Goal: Find specific page/section: Find specific page/section

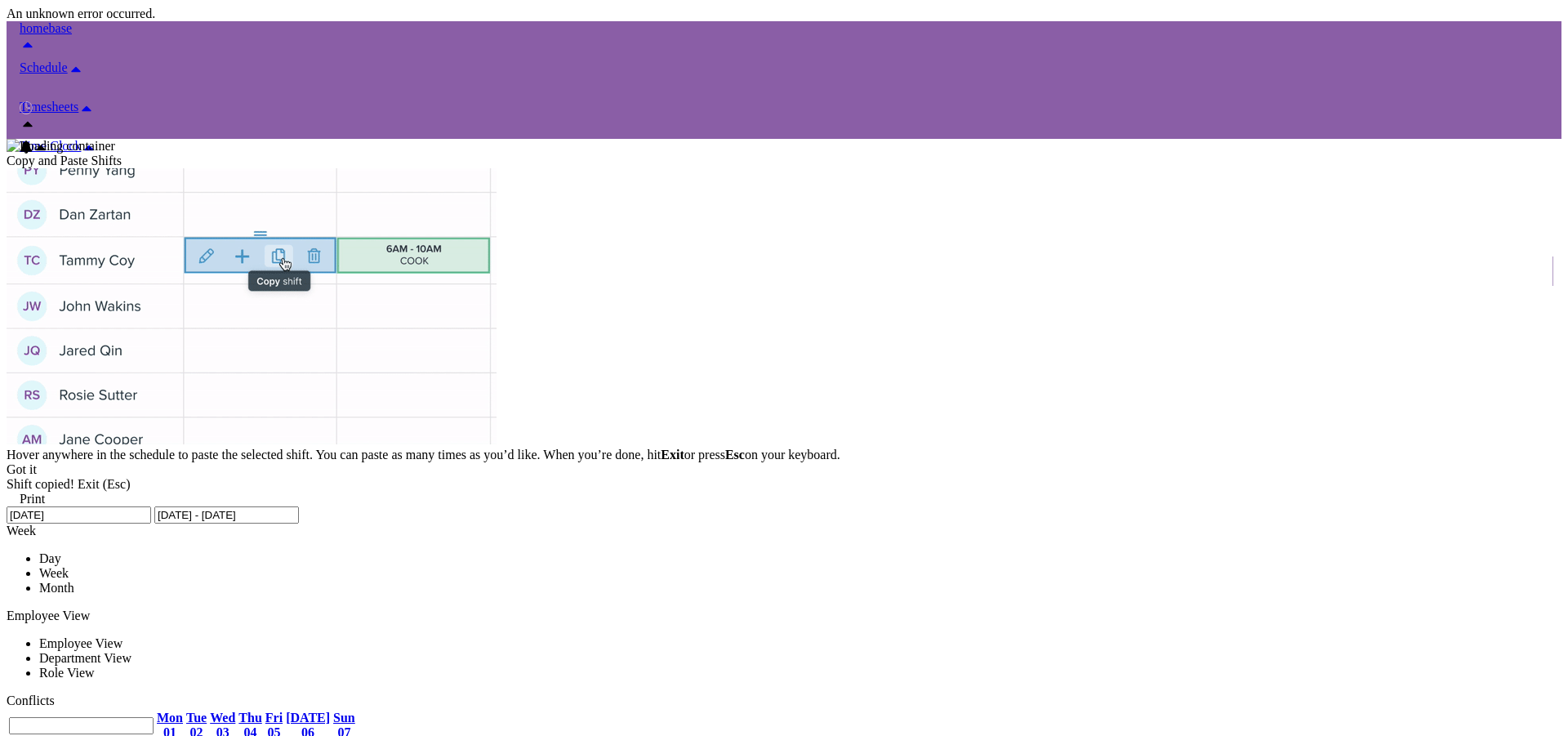
click at [7, 506] on link at bounding box center [7, 506] width 0 height 0
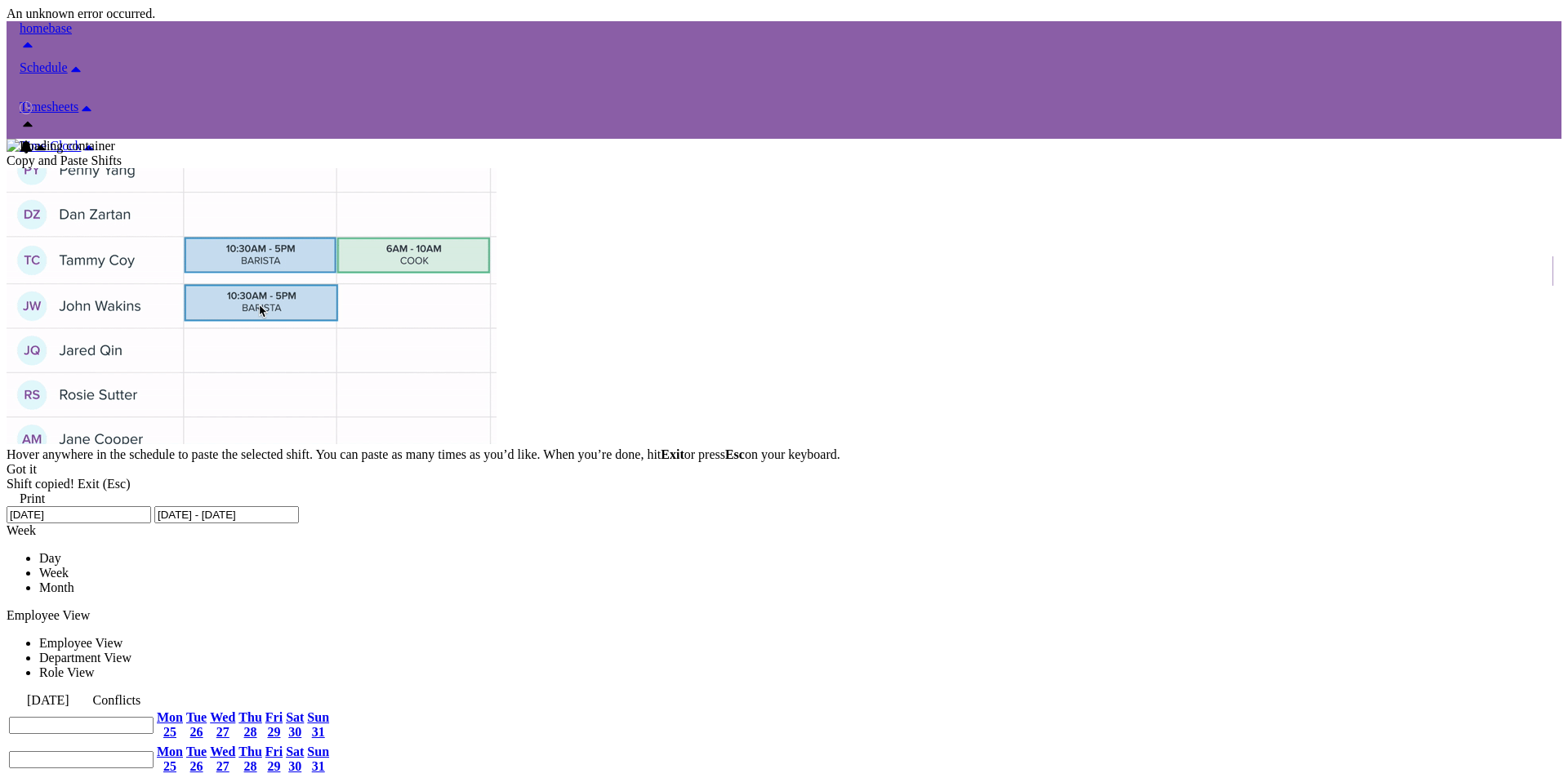
click at [1556, 22] on div at bounding box center [784, 22] width 1555 height 0
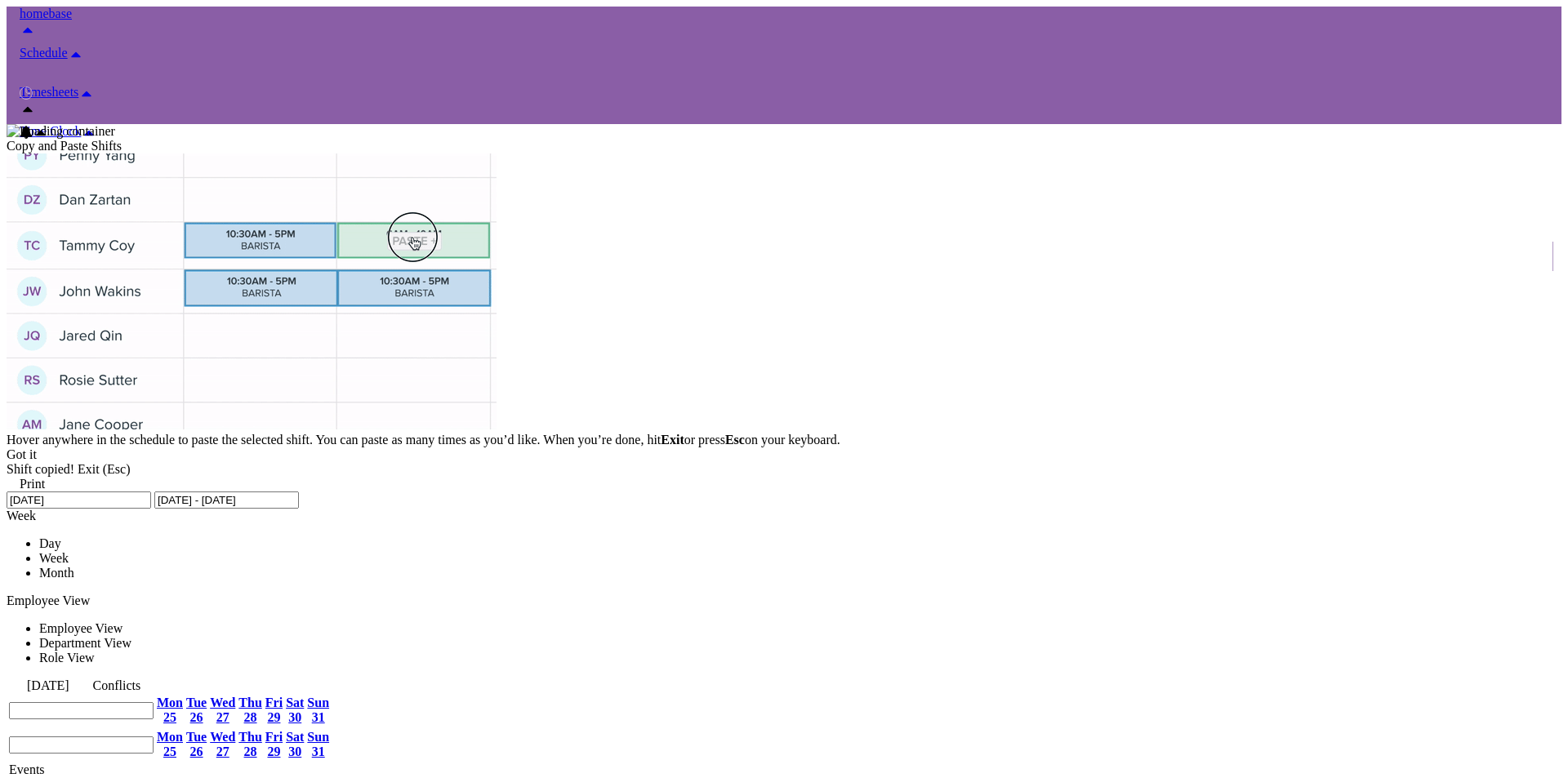
click at [154, 492] on input "[DATE] - [DATE]" at bounding box center [226, 500] width 144 height 17
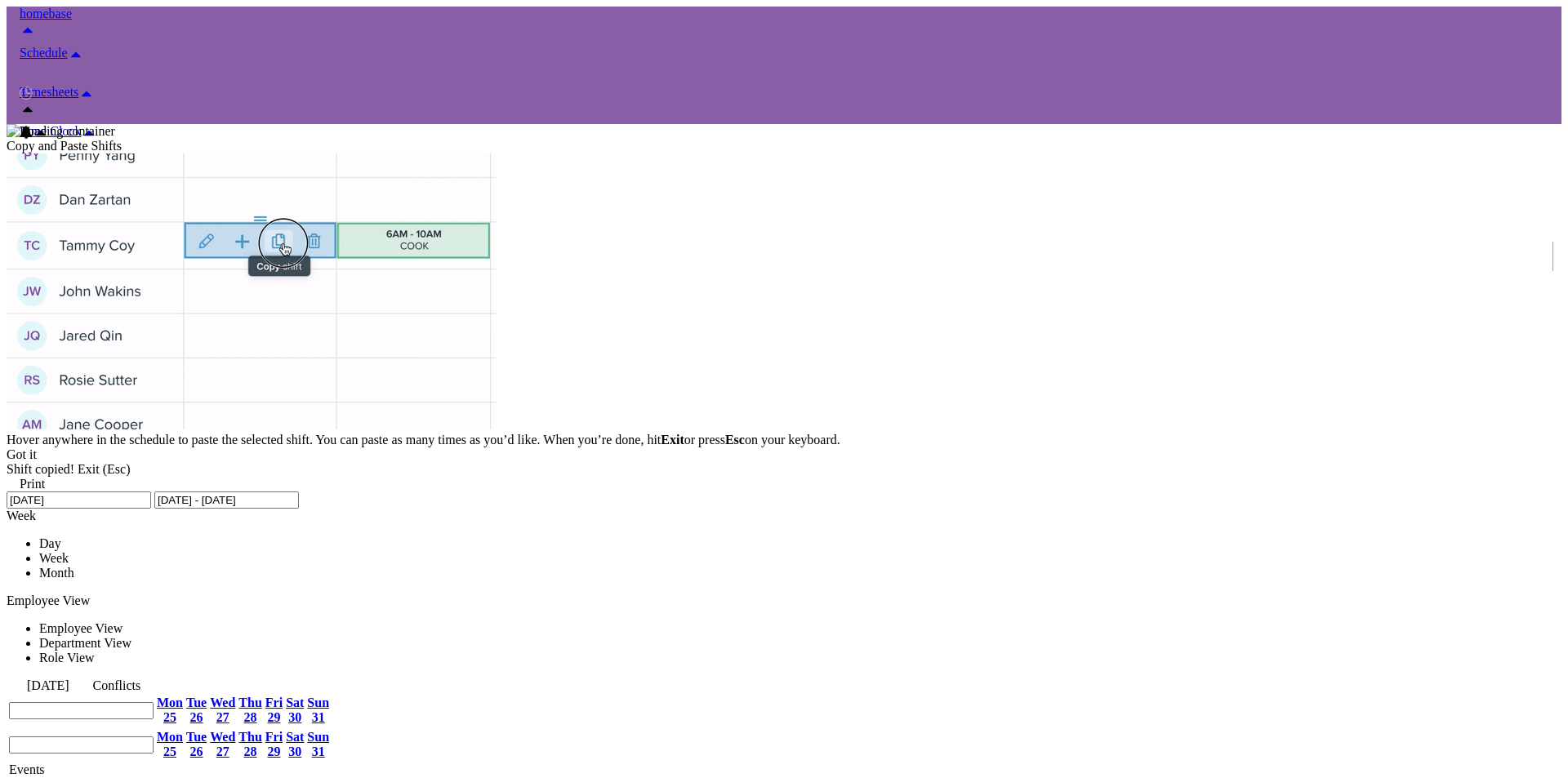
click at [80, 124] on span "Time Clock" at bounding box center [51, 131] width 61 height 14
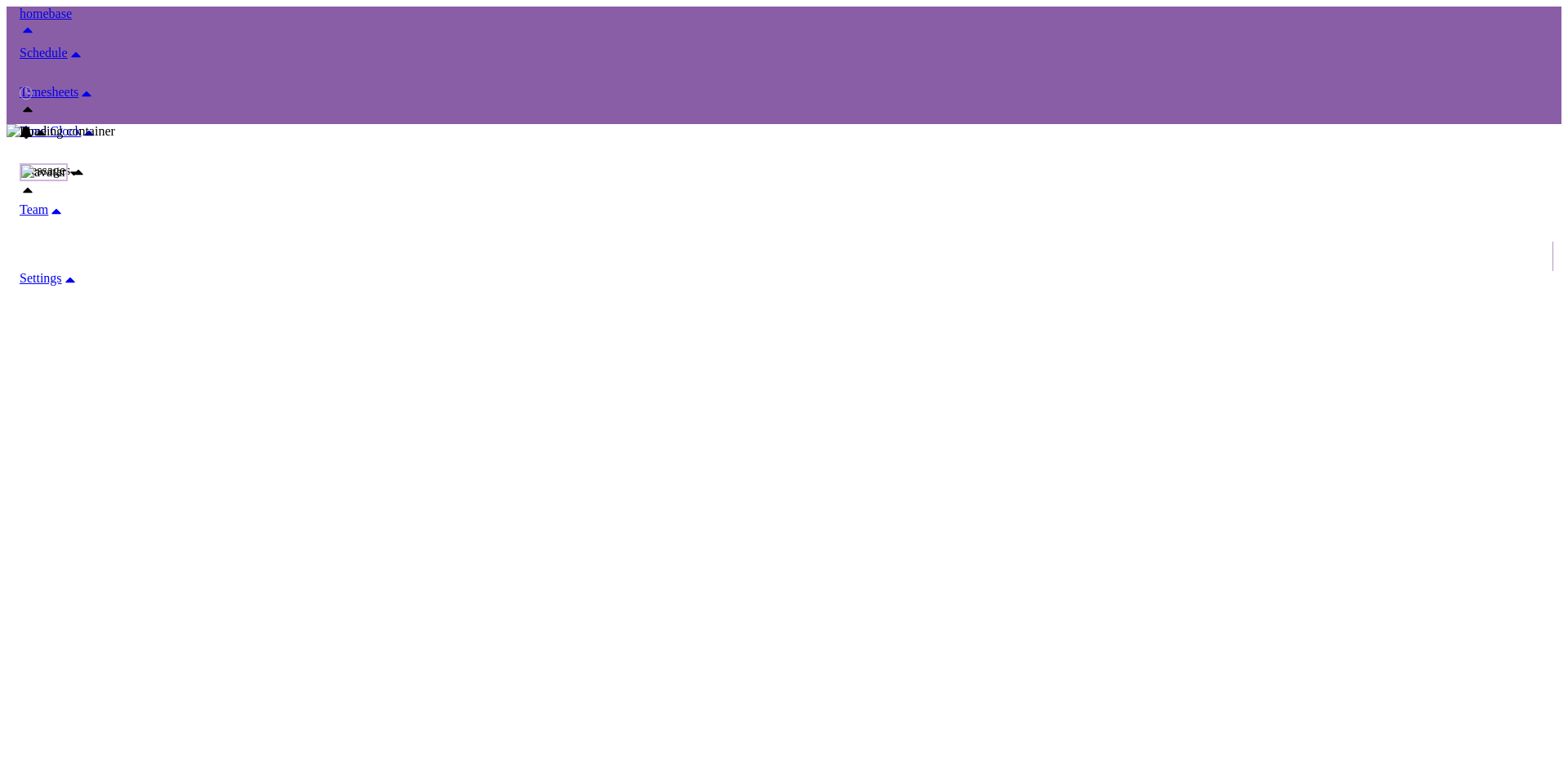
click at [71, 163] on span "Messages" at bounding box center [45, 170] width 51 height 14
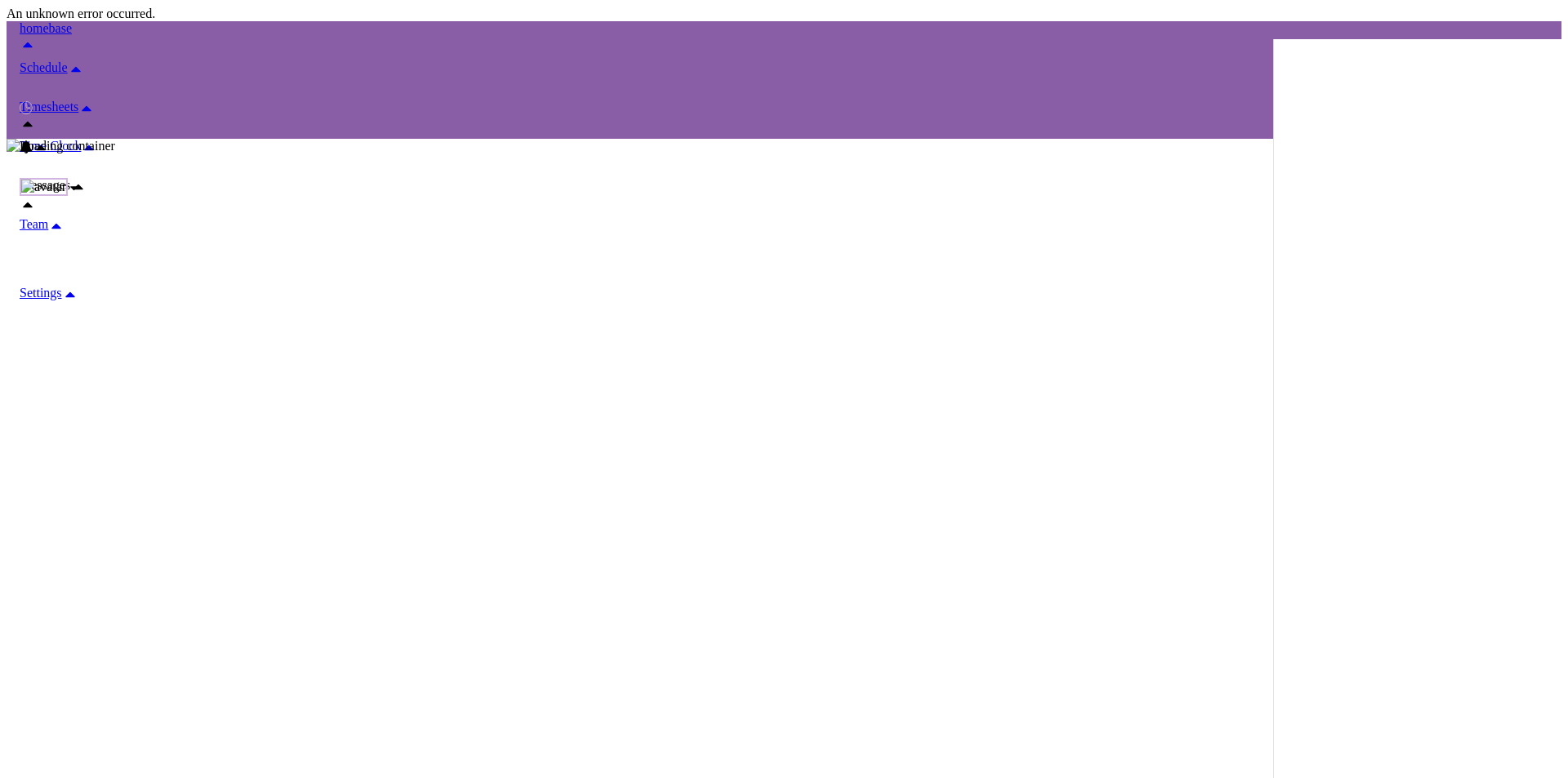
click at [1549, 22] on div at bounding box center [784, 22] width 1555 height 0
